Goal: Communication & Community: Answer question/provide support

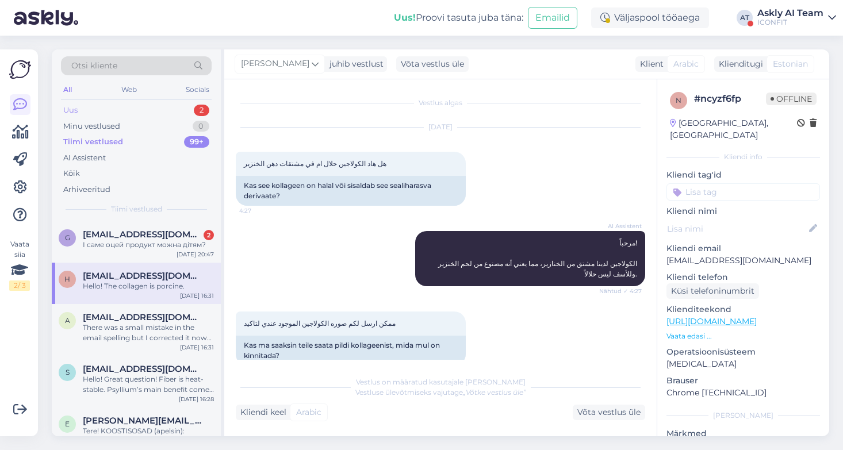
scroll to position [913, 0]
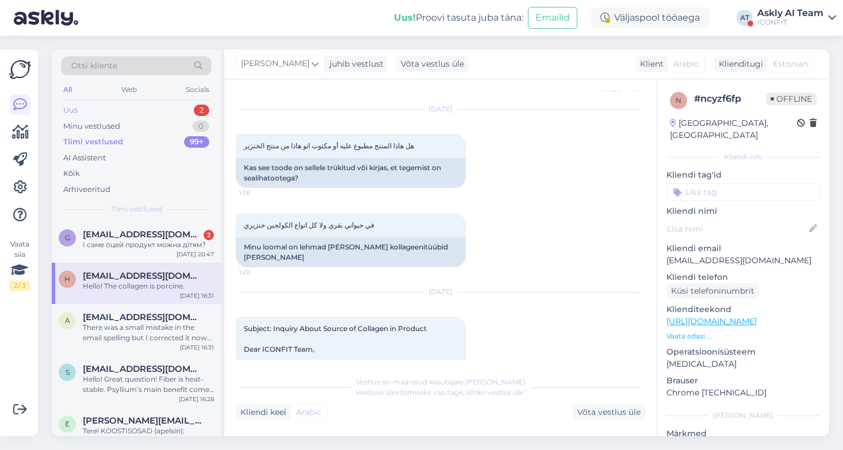
click at [77, 110] on div "Uus" at bounding box center [70, 110] width 14 height 11
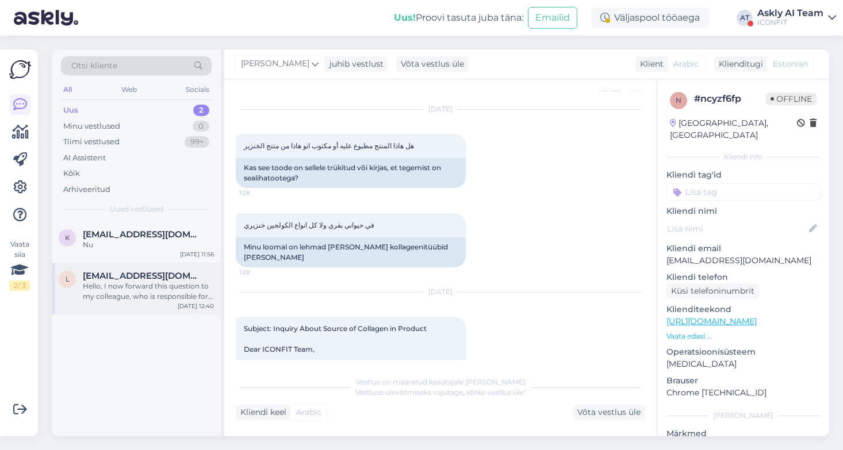
click at [147, 300] on div "Hello, I now forward this question to my colleague, who is responsible for this…" at bounding box center [148, 291] width 131 height 21
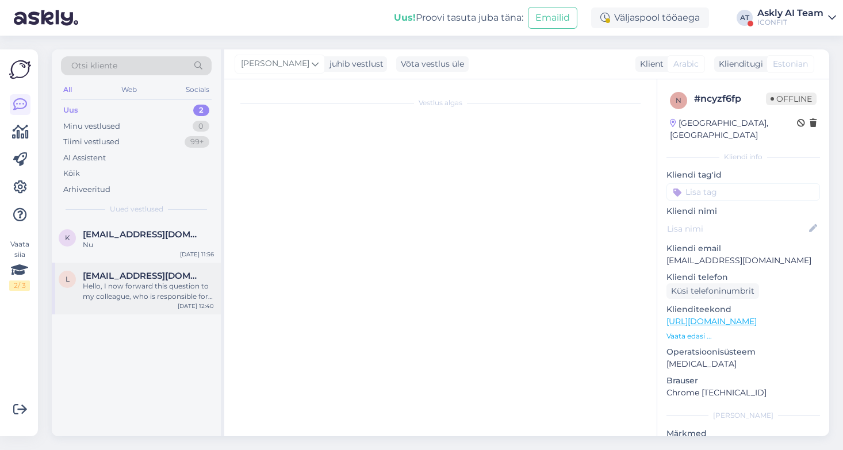
scroll to position [0, 0]
